Goal: Information Seeking & Learning: Find specific fact

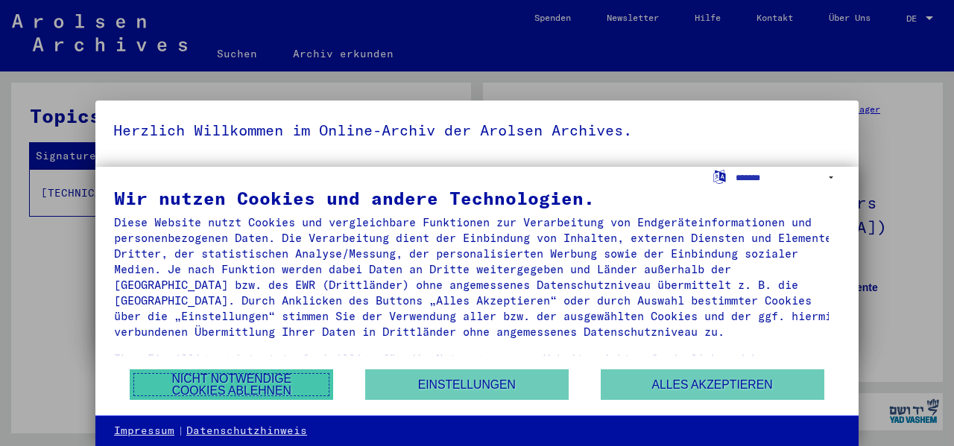
click at [279, 381] on button "Nicht notwendige Cookies ablehnen" at bounding box center [231, 385] width 203 height 31
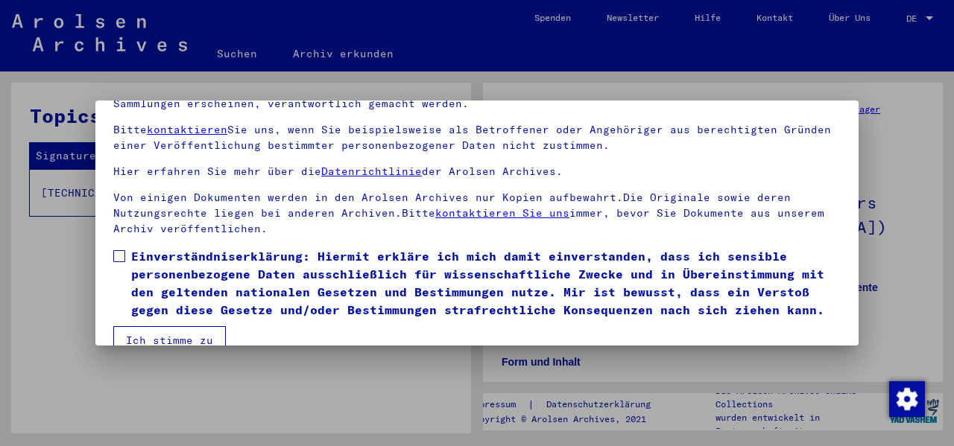
scroll to position [118, 0]
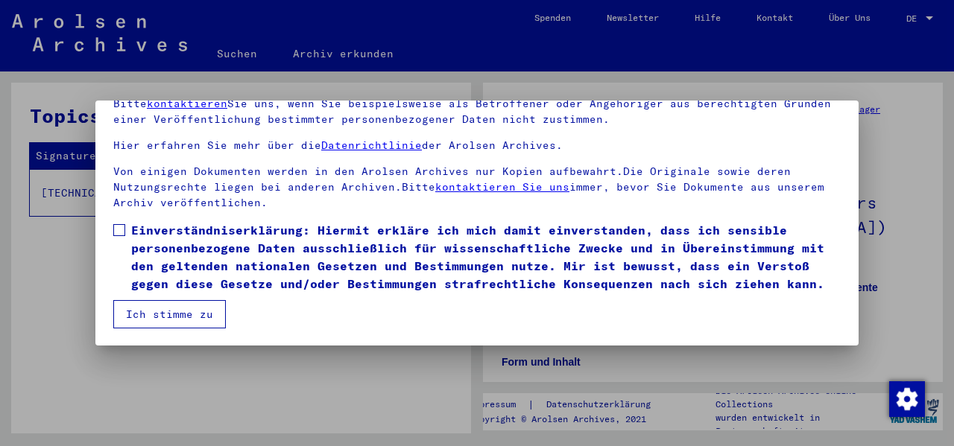
click at [179, 312] on button "Ich stimme zu" at bounding box center [169, 314] width 112 height 28
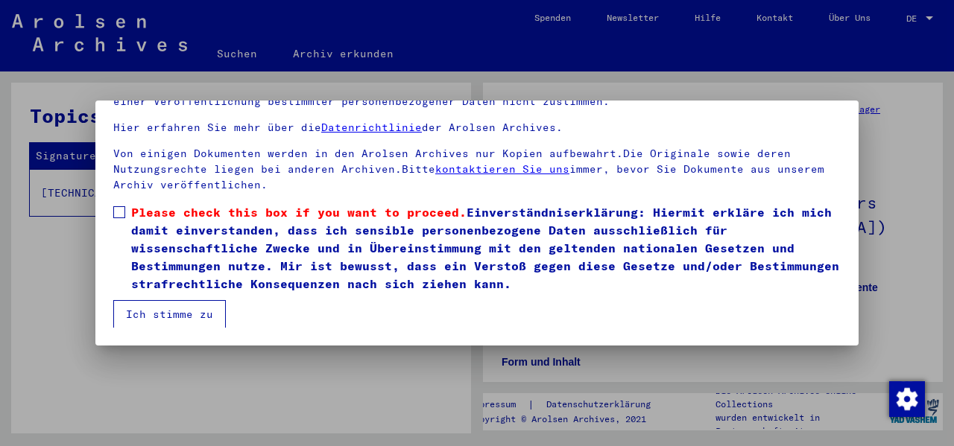
click at [177, 314] on button "Ich stimme zu" at bounding box center [169, 314] width 112 height 28
click at [121, 211] on span at bounding box center [119, 212] width 12 height 12
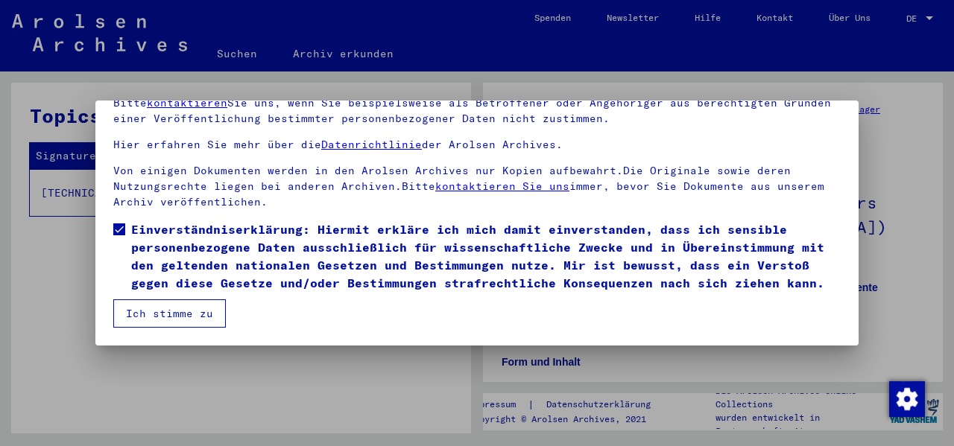
click at [168, 317] on button "Ich stimme zu" at bounding box center [169, 314] width 112 height 28
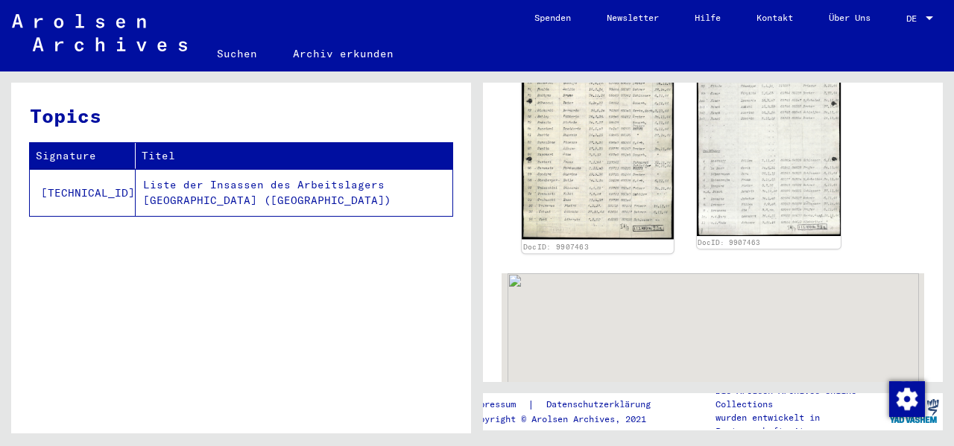
scroll to position [522, 0]
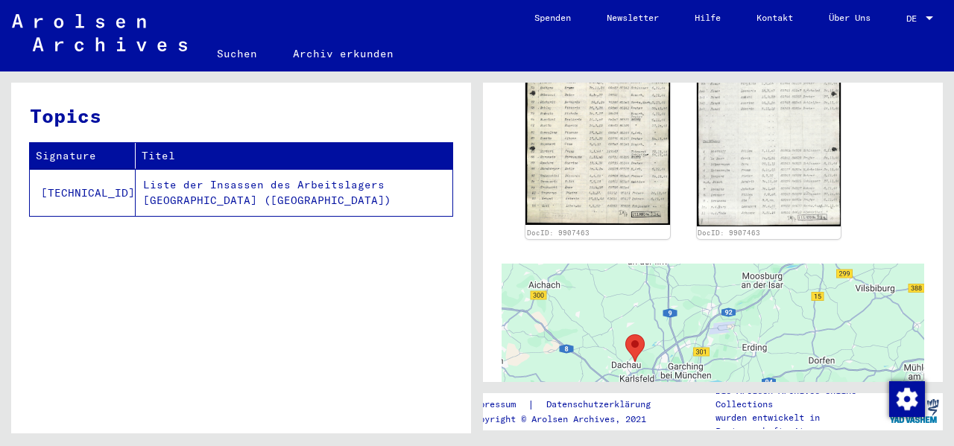
click at [231, 183] on td "Liste der Insassen des Arbeitslagers [GEOGRAPHIC_DATA] ([GEOGRAPHIC_DATA])" at bounding box center [294, 192] width 317 height 47
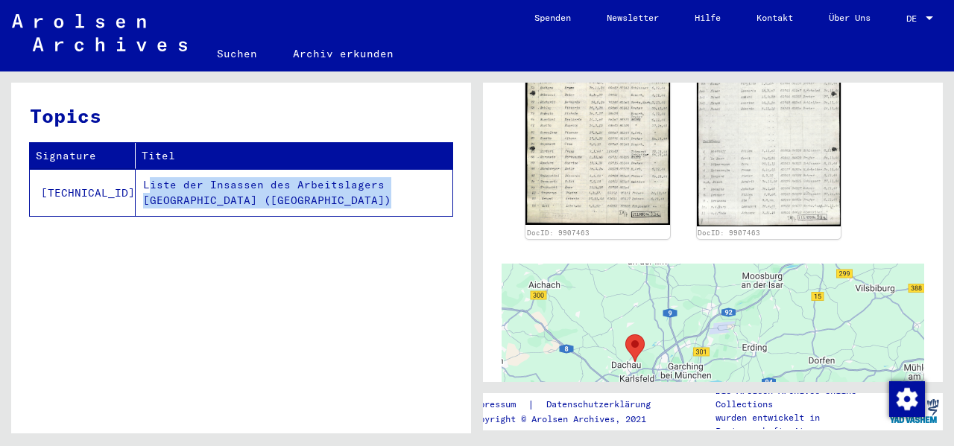
click at [231, 183] on td "Liste der Insassen des Arbeitslagers [GEOGRAPHIC_DATA] ([GEOGRAPHIC_DATA])" at bounding box center [294, 192] width 317 height 47
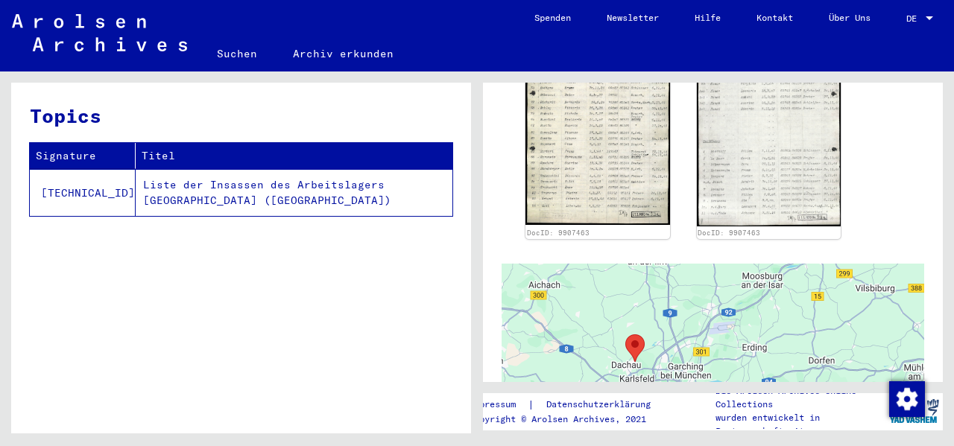
click at [69, 190] on td "[TECHNICAL_ID]" at bounding box center [83, 192] width 106 height 47
click at [69, 191] on td "[TECHNICAL_ID]" at bounding box center [83, 192] width 106 height 47
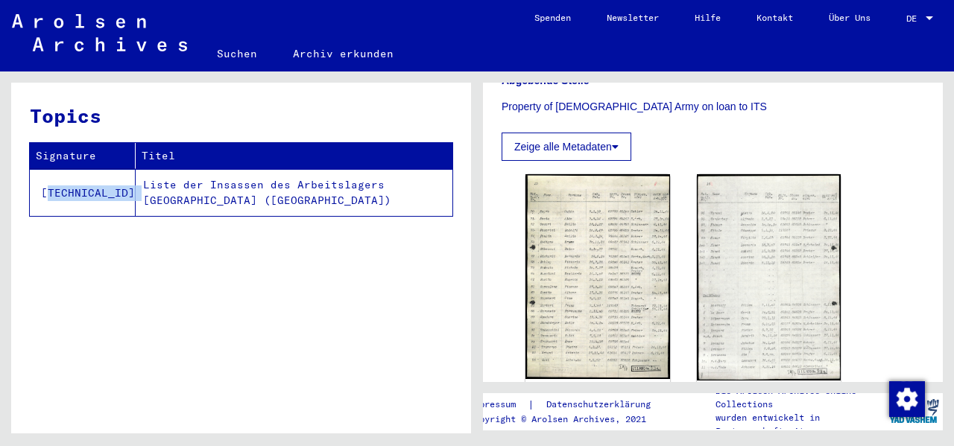
scroll to position [224, 0]
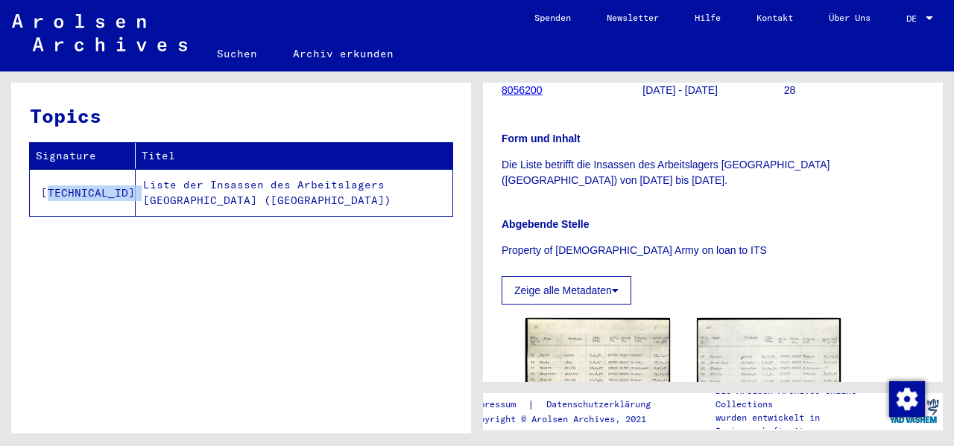
click at [565, 288] on button "Zeige alle Metadaten" at bounding box center [566, 290] width 130 height 28
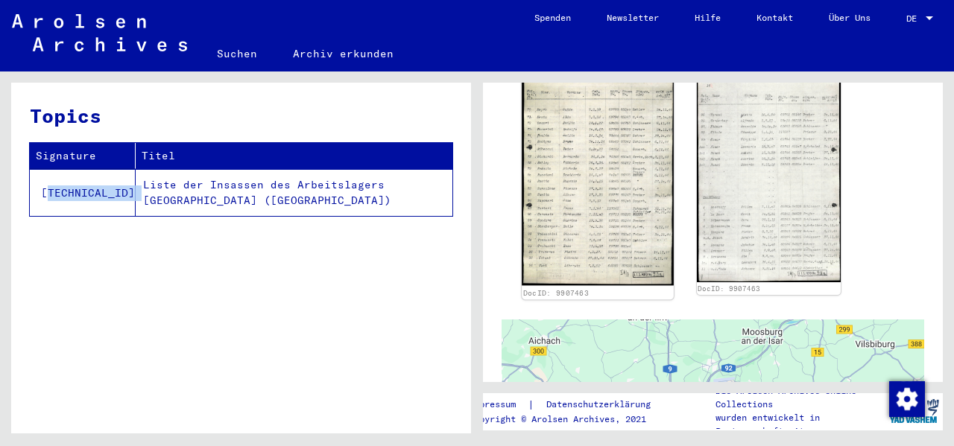
click at [576, 195] on img at bounding box center [597, 178] width 151 height 215
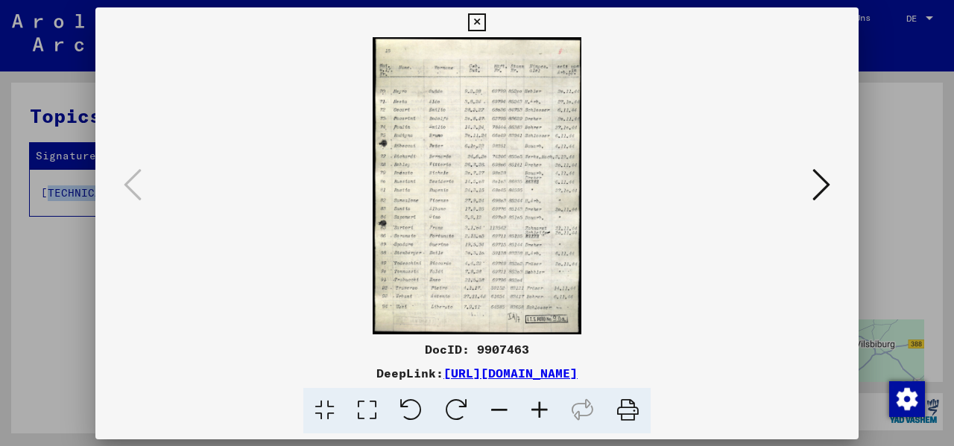
scroll to position [893, 0]
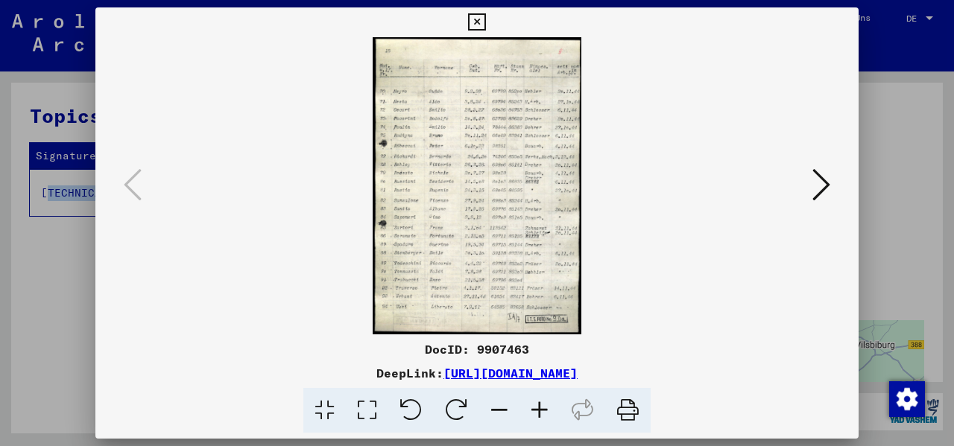
click at [457, 223] on img at bounding box center [477, 185] width 662 height 297
